Goal: Information Seeking & Learning: Learn about a topic

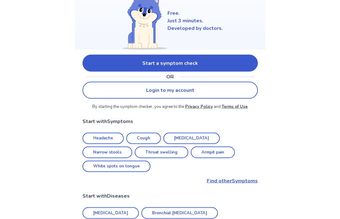
scroll to position [74, 0]
click at [230, 63] on link "Start a symptom check" at bounding box center [171, 63] width 176 height 17
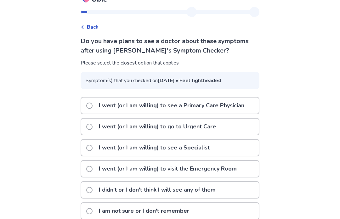
scroll to position [12, 0]
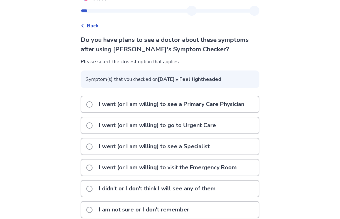
click at [239, 113] on p "I went (or I am willing) to see a Primary Care Physician" at bounding box center [171, 105] width 153 height 16
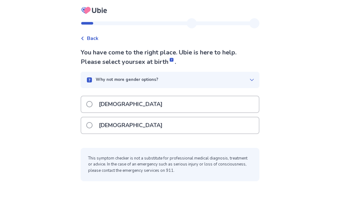
click at [181, 131] on div "Female" at bounding box center [170, 126] width 178 height 16
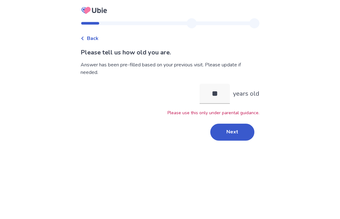
click at [230, 129] on button "Next" at bounding box center [233, 132] width 44 height 17
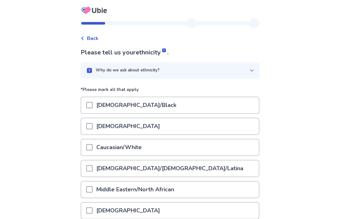
click at [196, 147] on div "Caucasian/White" at bounding box center [170, 148] width 178 height 16
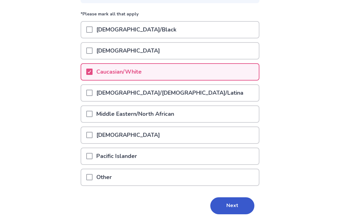
scroll to position [77, 0]
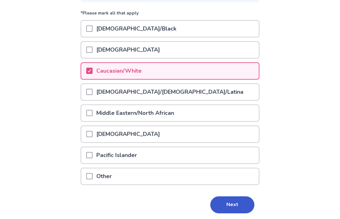
click at [236, 202] on button "Next" at bounding box center [233, 205] width 44 height 17
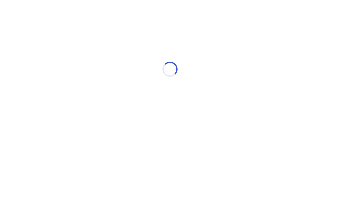
scroll to position [0, 0]
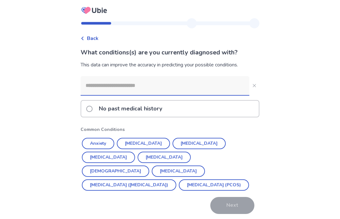
click at [212, 84] on input at bounding box center [165, 85] width 169 height 19
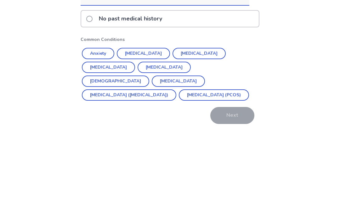
click at [102, 138] on button "Anxiety" at bounding box center [98, 143] width 32 height 11
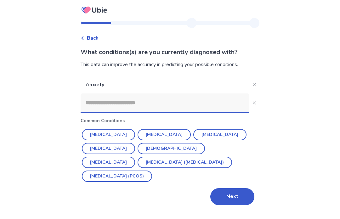
click at [159, 130] on button "Depression" at bounding box center [164, 135] width 53 height 11
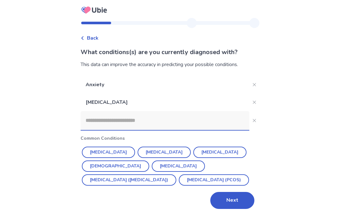
click at [195, 112] on input at bounding box center [165, 121] width 169 height 19
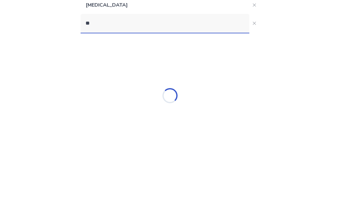
type input "***"
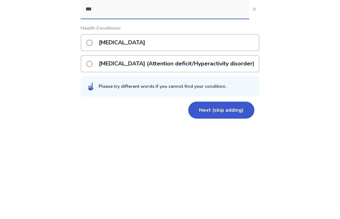
click at [197, 149] on p "ADHD (Attention deficit/Hyperactivity disorder)" at bounding box center [176, 157] width 163 height 16
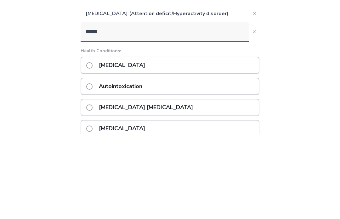
type input "******"
click at [196, 142] on div "Autism" at bounding box center [170, 150] width 179 height 17
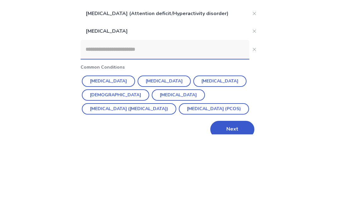
scroll to position [11, 0]
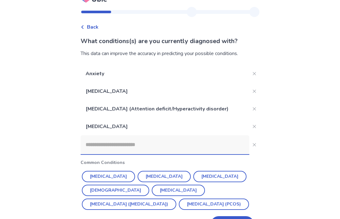
click at [165, 146] on input at bounding box center [165, 145] width 169 height 19
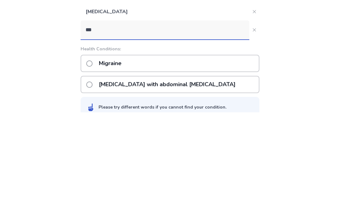
scroll to position [24, 0]
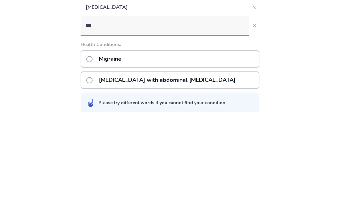
type input "***"
click at [213, 157] on div "Migraine" at bounding box center [170, 165] width 179 height 17
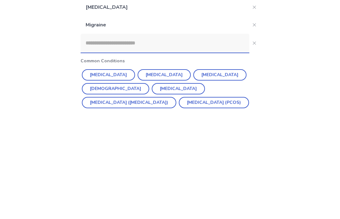
scroll to position [29, 0]
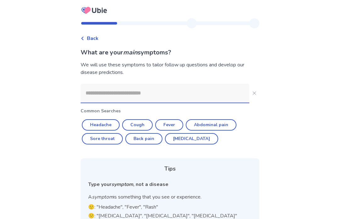
click at [208, 96] on input at bounding box center [165, 93] width 169 height 19
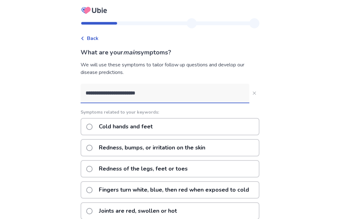
type input "**********"
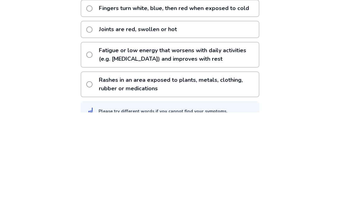
scroll to position [118, 0]
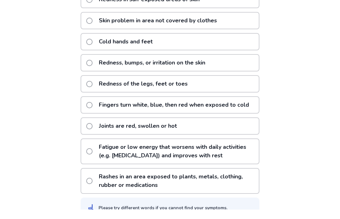
click at [202, 88] on div "Redness of the legs, feet or toes" at bounding box center [170, 93] width 179 height 17
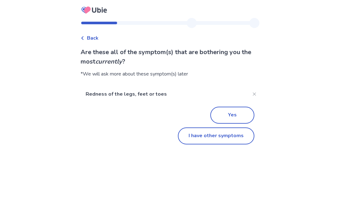
click at [0, 54] on div "Back Are these all of the symptom(s) that are bothering you the most currently …" at bounding box center [170, 109] width 340 height 219
click at [89, 39] on div "Back" at bounding box center [90, 39] width 18 height 8
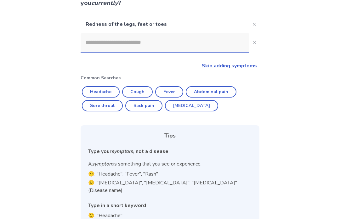
scroll to position [60, 0]
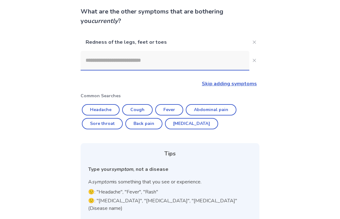
click at [217, 61] on input at bounding box center [165, 60] width 169 height 19
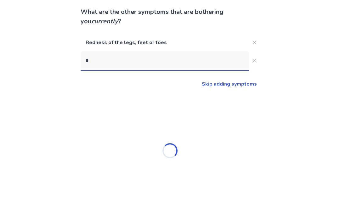
scroll to position [21, 0]
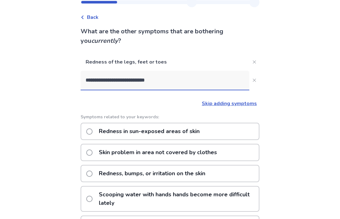
click at [204, 86] on input "**********" at bounding box center [165, 80] width 169 height 19
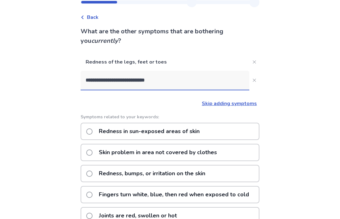
type input "**********"
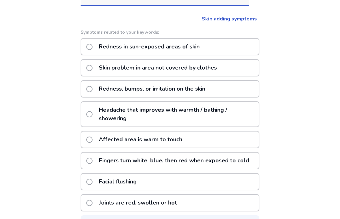
scroll to position [108, 0]
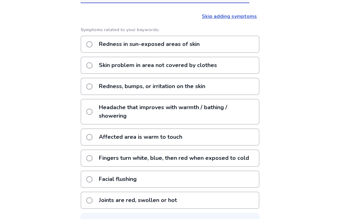
click at [206, 137] on div "Affected area is warm to touch" at bounding box center [170, 137] width 179 height 17
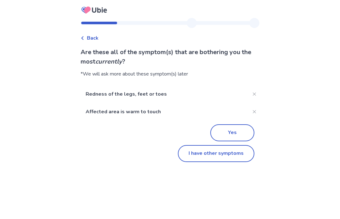
click at [231, 153] on button "I have other symptoms" at bounding box center [216, 154] width 77 height 17
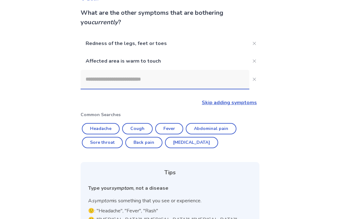
scroll to position [36, 0]
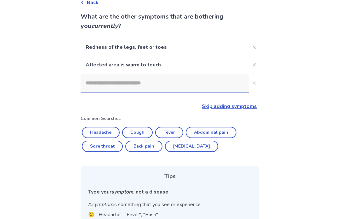
click at [207, 90] on input at bounding box center [165, 83] width 169 height 19
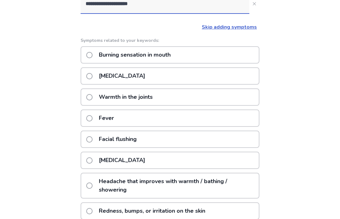
scroll to position [147, 0]
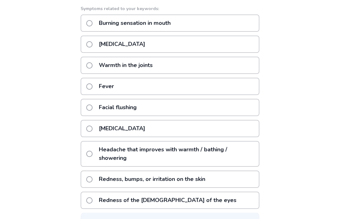
click at [299, 81] on div "**********" at bounding box center [170, 47] width 340 height 388
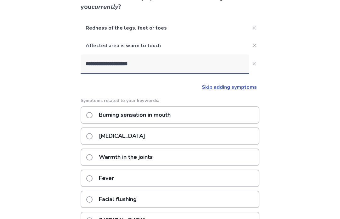
scroll to position [56, 0]
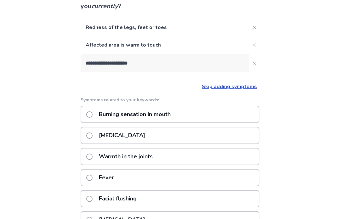
click at [194, 66] on input "**********" at bounding box center [165, 63] width 169 height 19
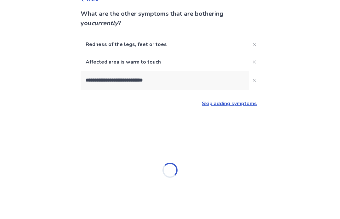
type input "**********"
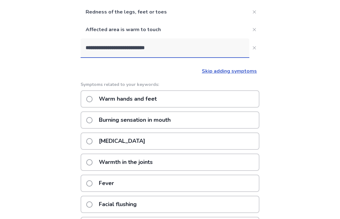
scroll to position [71, 0]
click at [213, 96] on div "Warm hands and feet" at bounding box center [170, 98] width 179 height 17
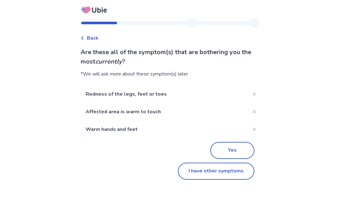
click at [234, 150] on button "Yes" at bounding box center [233, 151] width 44 height 17
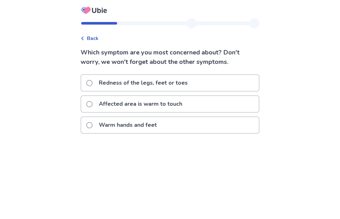
click at [216, 131] on div "Warm hands and feet" at bounding box center [170, 125] width 178 height 16
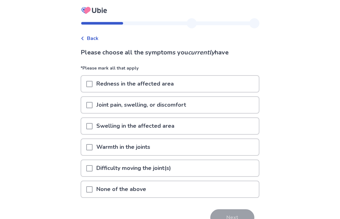
click at [227, 90] on div "Redness in the affected area" at bounding box center [170, 84] width 178 height 16
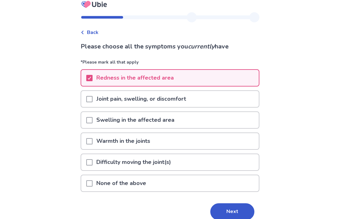
scroll to position [6, 0]
click at [230, 210] on button "Next" at bounding box center [233, 211] width 44 height 17
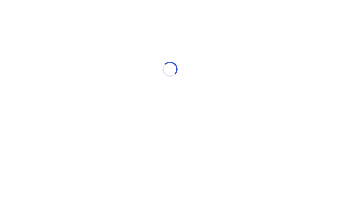
scroll to position [0, 0]
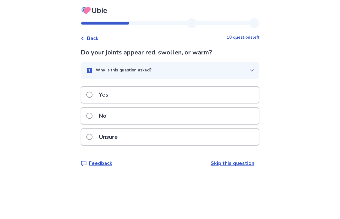
click at [201, 138] on div "Unsure" at bounding box center [170, 137] width 178 height 16
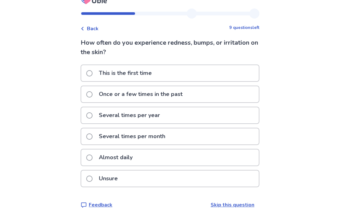
scroll to position [22, 0]
click at [201, 129] on div "Several times per month" at bounding box center [170, 137] width 178 height 16
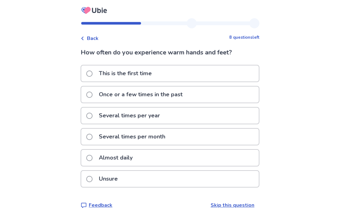
click at [91, 40] on span "Back" at bounding box center [93, 39] width 12 height 8
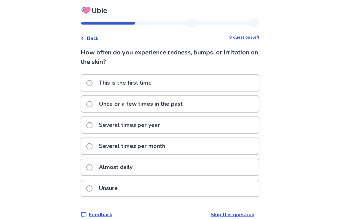
click at [172, 166] on div "Almost daily" at bounding box center [170, 168] width 178 height 16
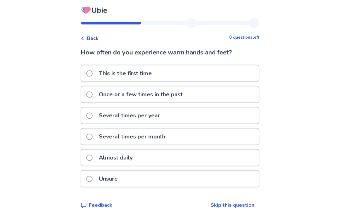
scroll to position [22, 0]
click at [182, 150] on div "Almost daily" at bounding box center [170, 158] width 178 height 16
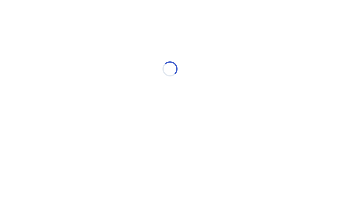
scroll to position [0, 0]
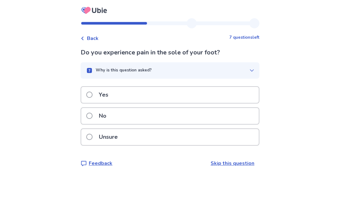
click at [185, 118] on div "No" at bounding box center [170, 116] width 178 height 16
click at [177, 119] on div "No" at bounding box center [170, 116] width 178 height 16
click at [158, 139] on div "Unsure" at bounding box center [170, 137] width 178 height 16
click at [156, 115] on div "No" at bounding box center [170, 116] width 178 height 16
click at [179, 118] on div "No" at bounding box center [170, 116] width 178 height 16
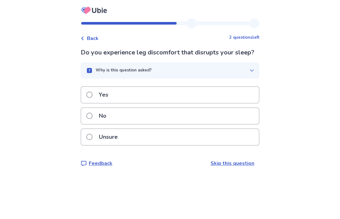
click at [187, 124] on div "No" at bounding box center [170, 116] width 178 height 16
click at [194, 91] on div "Yes" at bounding box center [170, 95] width 178 height 16
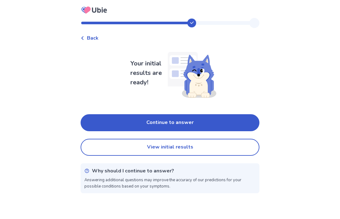
scroll to position [22, 0]
click at [224, 115] on button "Continue to answer" at bounding box center [170, 123] width 179 height 17
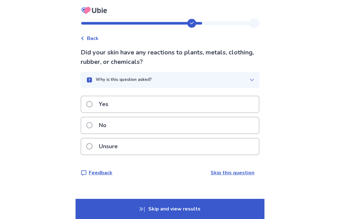
click at [185, 147] on div "Unsure" at bounding box center [170, 147] width 178 height 16
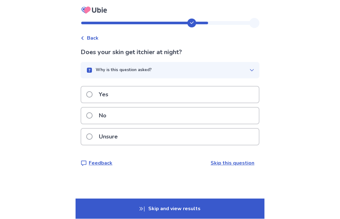
scroll to position [15, 0]
click at [189, 108] on div "No" at bounding box center [170, 116] width 178 height 16
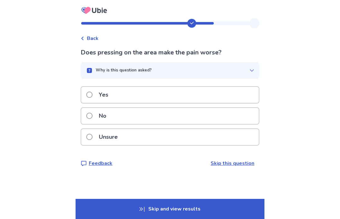
click at [223, 93] on div "Yes" at bounding box center [170, 95] width 178 height 16
click at [151, 119] on div "No" at bounding box center [170, 116] width 178 height 16
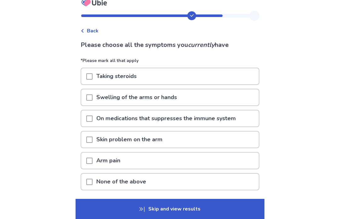
scroll to position [8, 0]
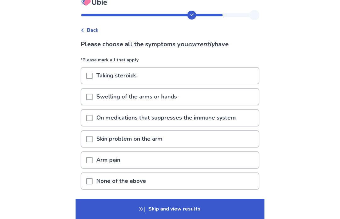
click at [215, 181] on div "None of the above" at bounding box center [170, 181] width 178 height 16
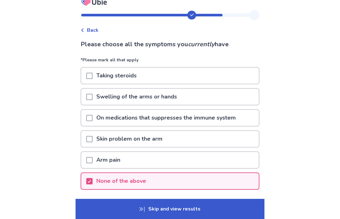
click at [235, 208] on button "Next" at bounding box center [233, 209] width 44 height 17
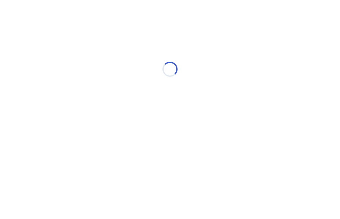
scroll to position [0, 0]
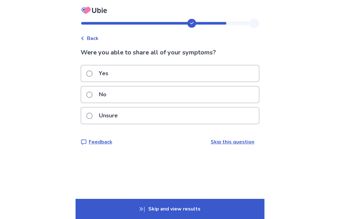
click at [166, 119] on div "Unsure" at bounding box center [170, 116] width 178 height 16
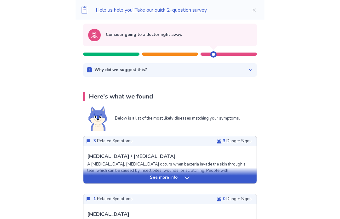
scroll to position [71, 0]
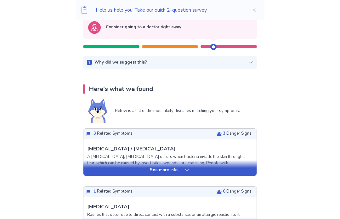
click at [232, 165] on div "See more info" at bounding box center [170, 169] width 173 height 16
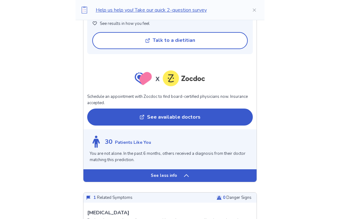
scroll to position [536, 0]
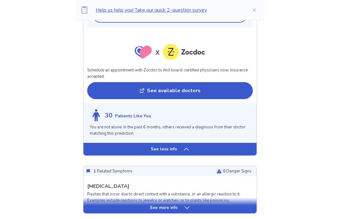
click at [211, 144] on div "See less info" at bounding box center [170, 149] width 173 height 13
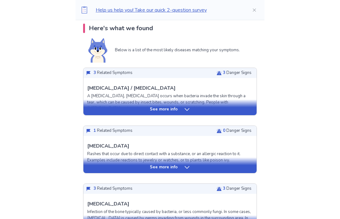
click at [199, 170] on div "See more info" at bounding box center [170, 168] width 173 height 6
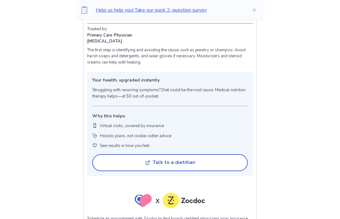
scroll to position [515, 0]
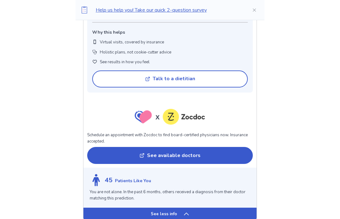
click at [199, 209] on div "See less info" at bounding box center [170, 214] width 173 height 13
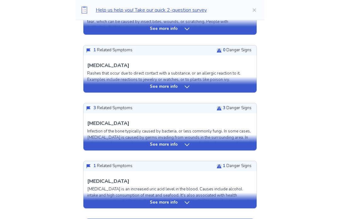
scroll to position [215, 0]
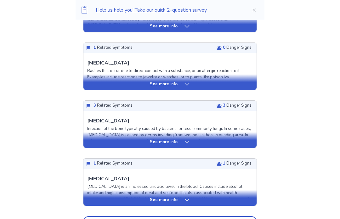
click at [210, 144] on div "See more info" at bounding box center [170, 143] width 173 height 6
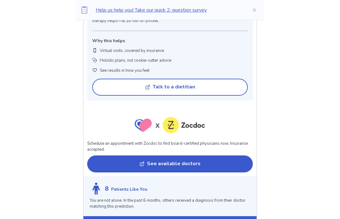
scroll to position [657, 0]
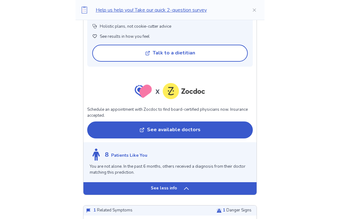
click at [195, 187] on div "See less info" at bounding box center [170, 189] width 173 height 13
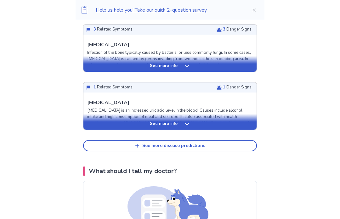
scroll to position [288, 0]
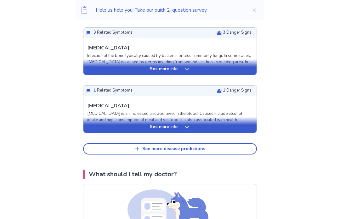
click at [209, 123] on div "See more info" at bounding box center [170, 125] width 173 height 16
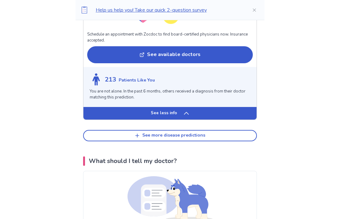
click at [217, 109] on div "See less info" at bounding box center [170, 114] width 173 height 13
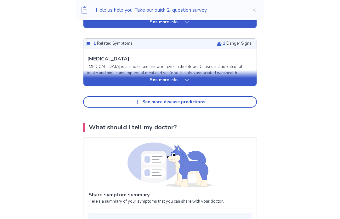
scroll to position [333, 0]
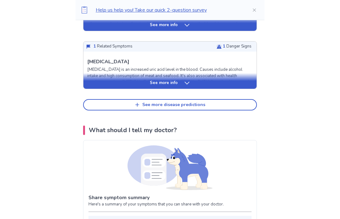
click at [236, 106] on button "See more disease predictions" at bounding box center [170, 104] width 174 height 11
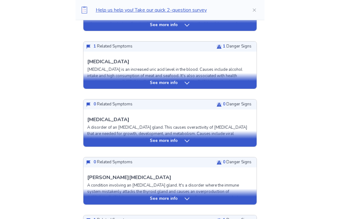
click at [229, 136] on div "See more info" at bounding box center [170, 139] width 173 height 16
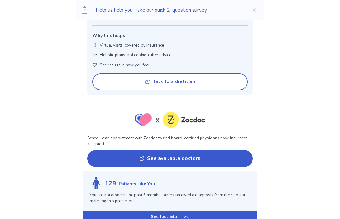
scroll to position [761, 0]
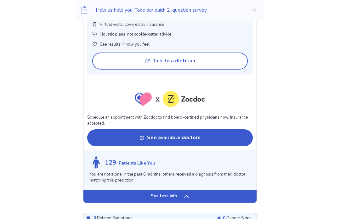
click at [188, 194] on icon at bounding box center [186, 197] width 6 height 6
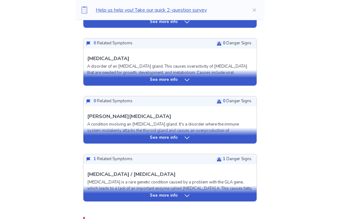
scroll to position [393, 0]
click at [211, 131] on div "See more info" at bounding box center [170, 136] width 173 height 16
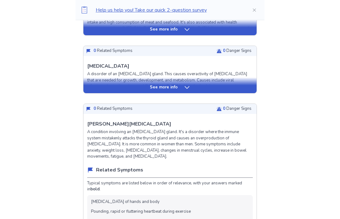
scroll to position [385, 0]
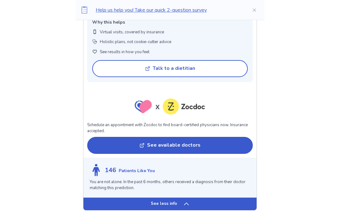
click at [182, 198] on div "See less info" at bounding box center [170, 204] width 173 height 13
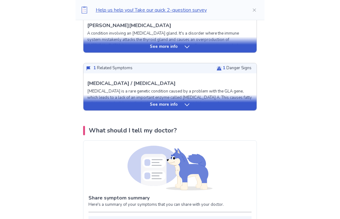
click at [227, 104] on div "See more info" at bounding box center [170, 105] width 173 height 6
